Goal: Check status: Check status

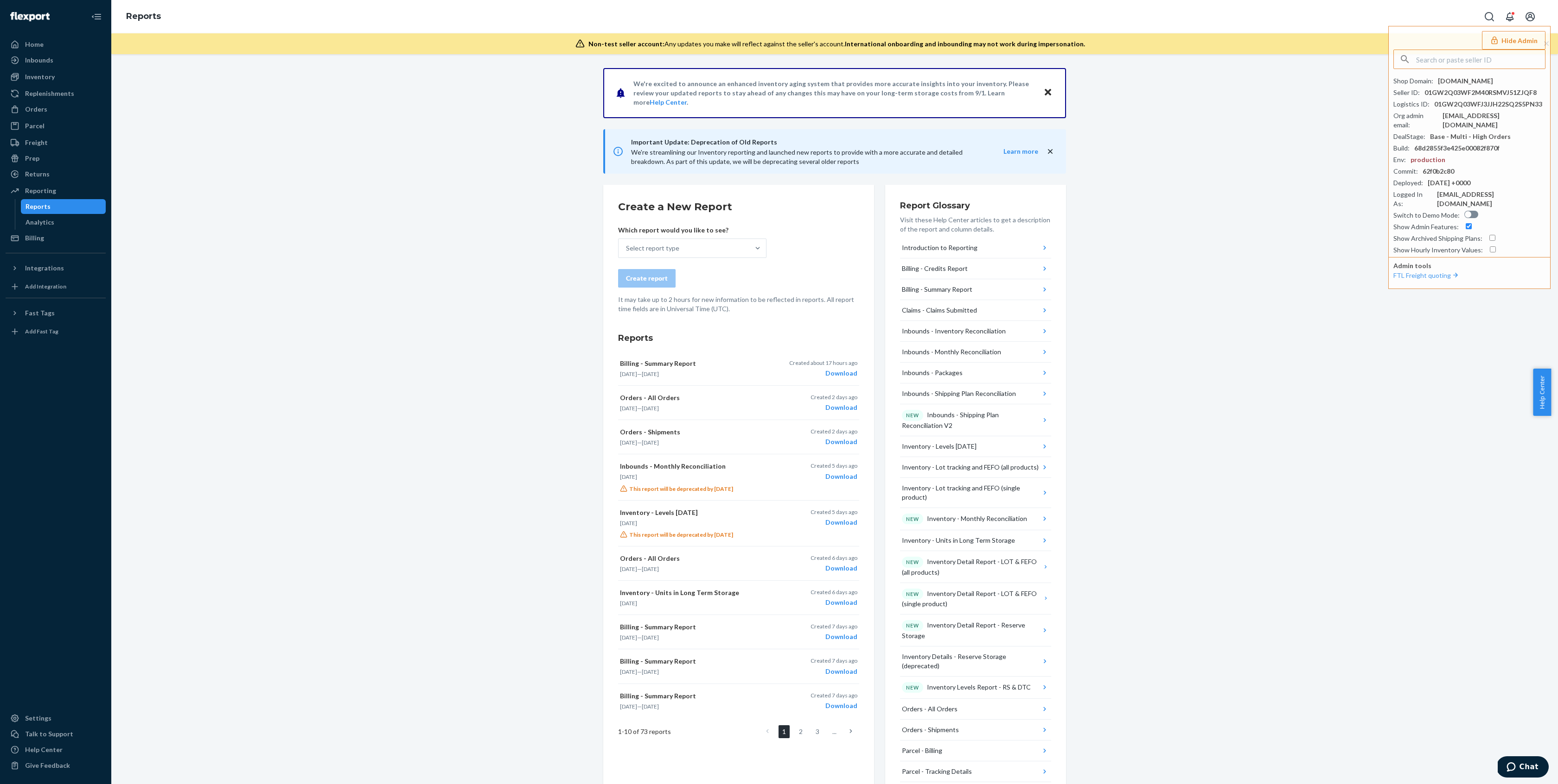
scroll to position [66, 0]
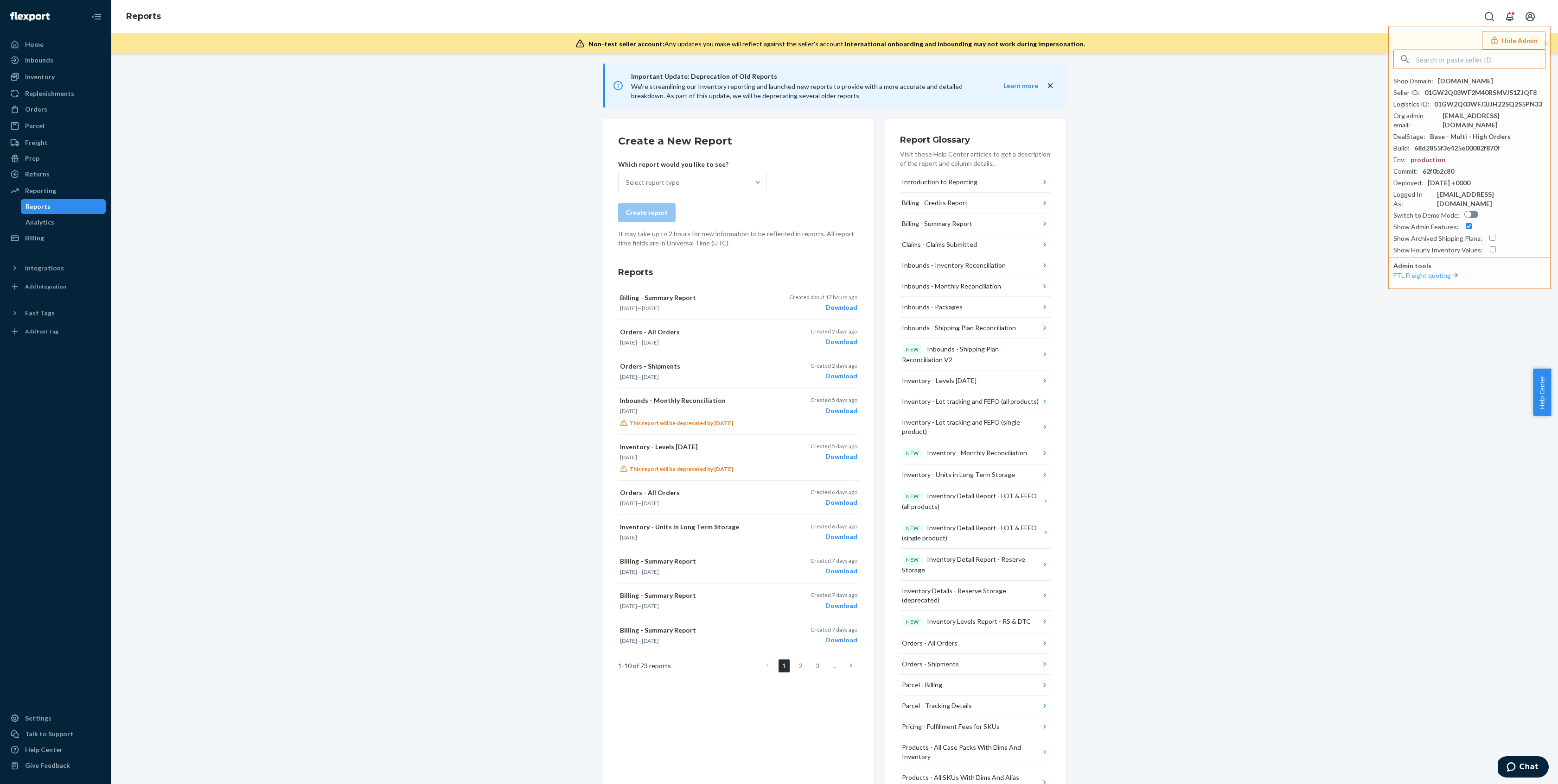
click at [408, 289] on div "We're excited to announce an enhanced inventory aging system that provides more…" at bounding box center [834, 485] width 1433 height 965
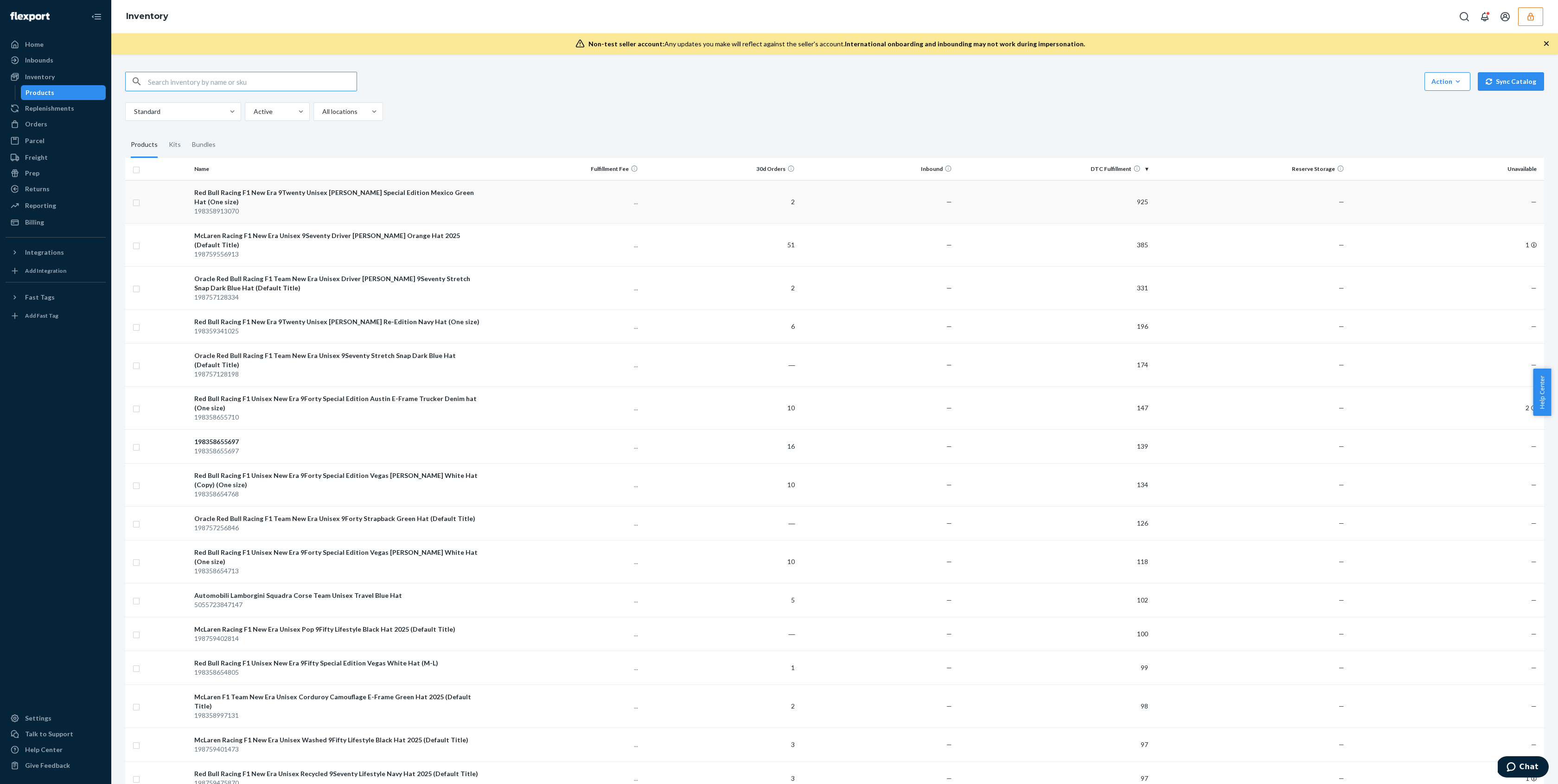
click at [221, 202] on div "Red Bull Racing F1 New Era 9Twenty Unisex Sergio Perez Special Edition Mexico G…" at bounding box center [337, 197] width 287 height 19
